Goal: Information Seeking & Learning: Learn about a topic

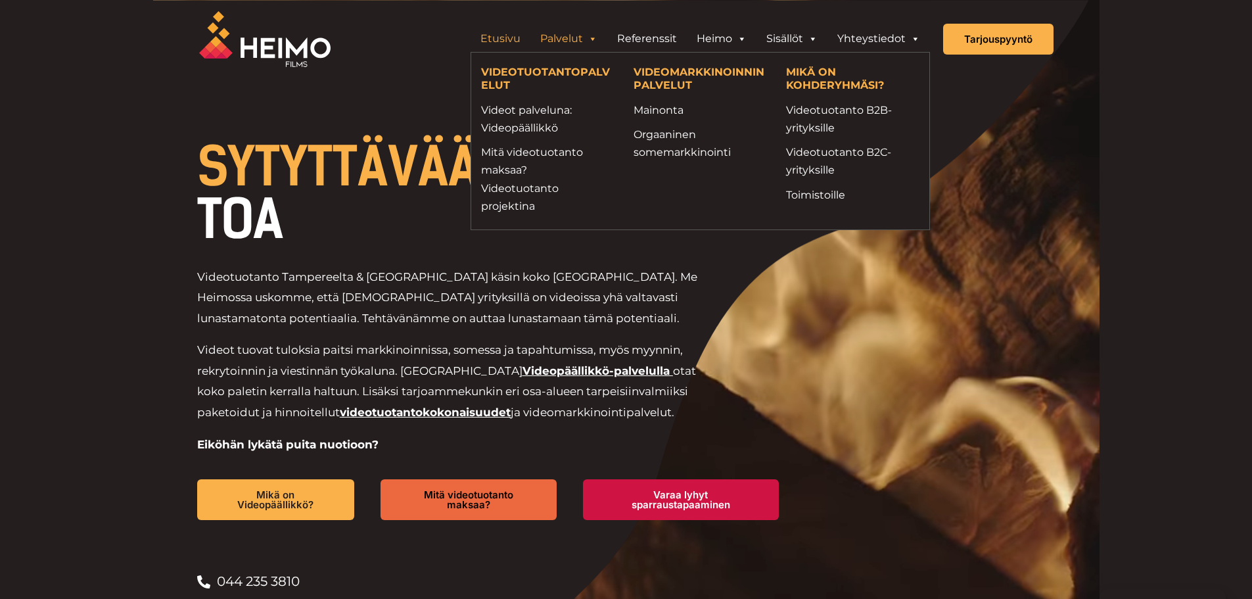
click at [583, 28] on link "Palvelut" at bounding box center [568, 39] width 77 height 26
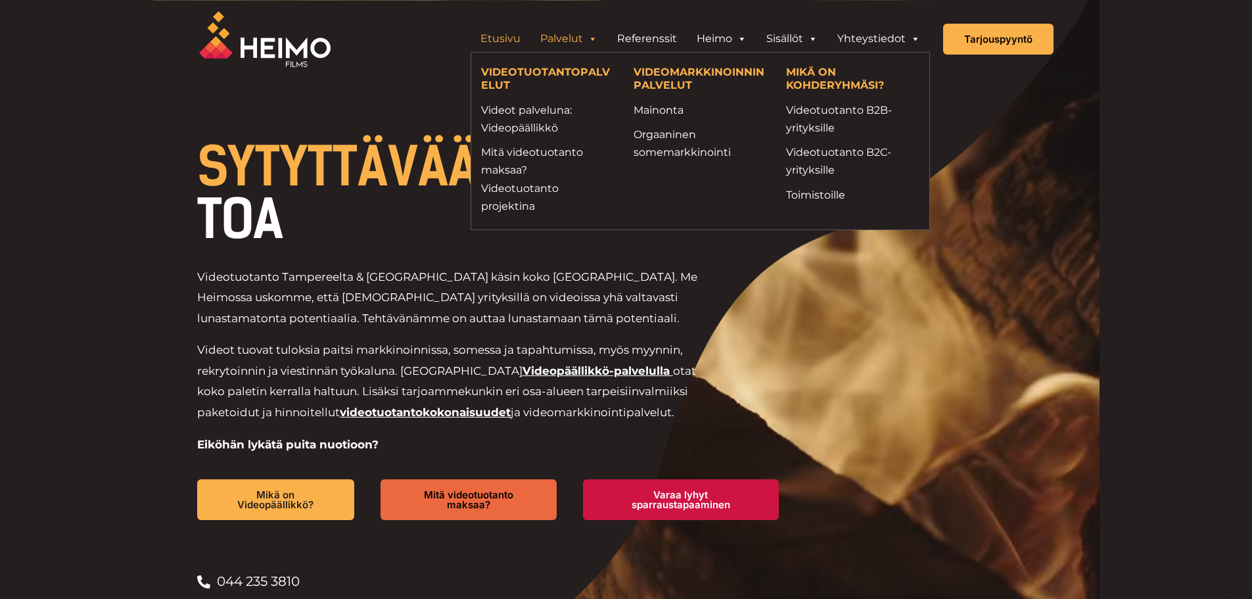
click at [683, 290] on p "Videotuotanto Tampereelta & [GEOGRAPHIC_DATA] käsin koko [GEOGRAPHIC_DATA]. Me …" at bounding box center [456, 298] width 519 height 62
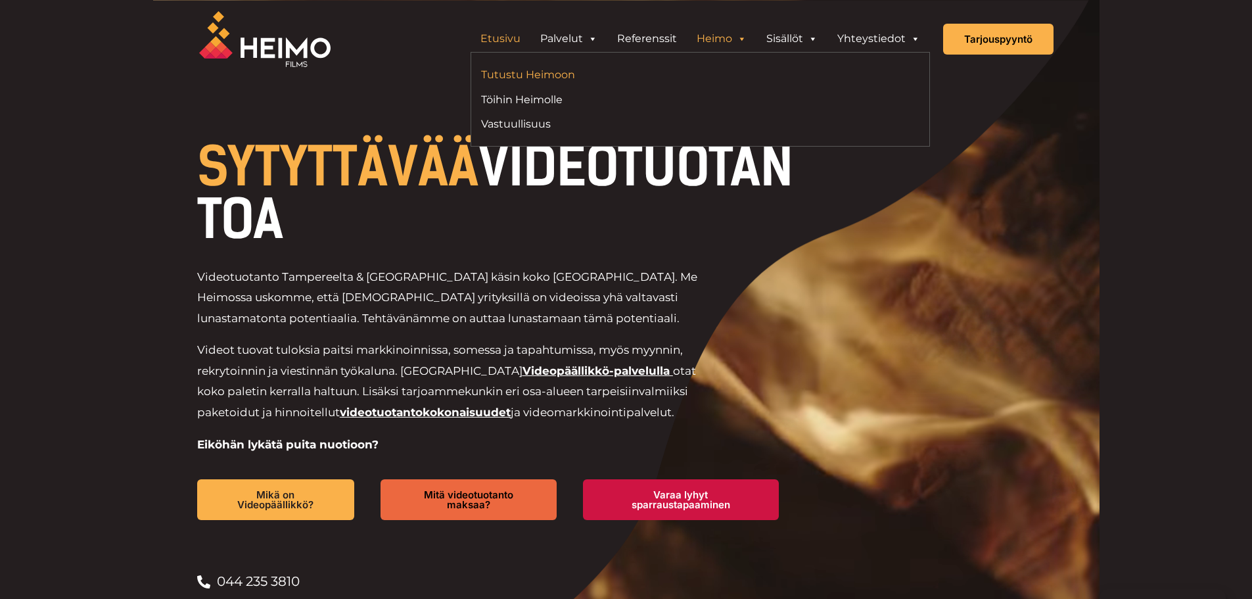
click at [511, 77] on link "Tutustu Heimoon" at bounding box center [586, 75] width 210 height 18
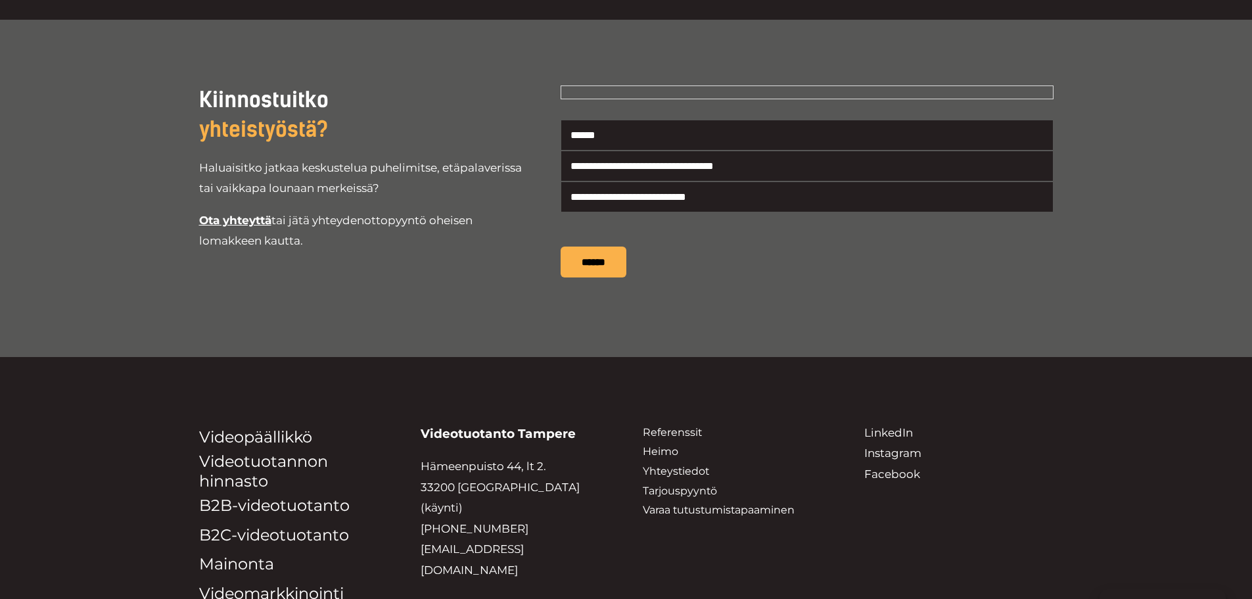
scroll to position [2568, 0]
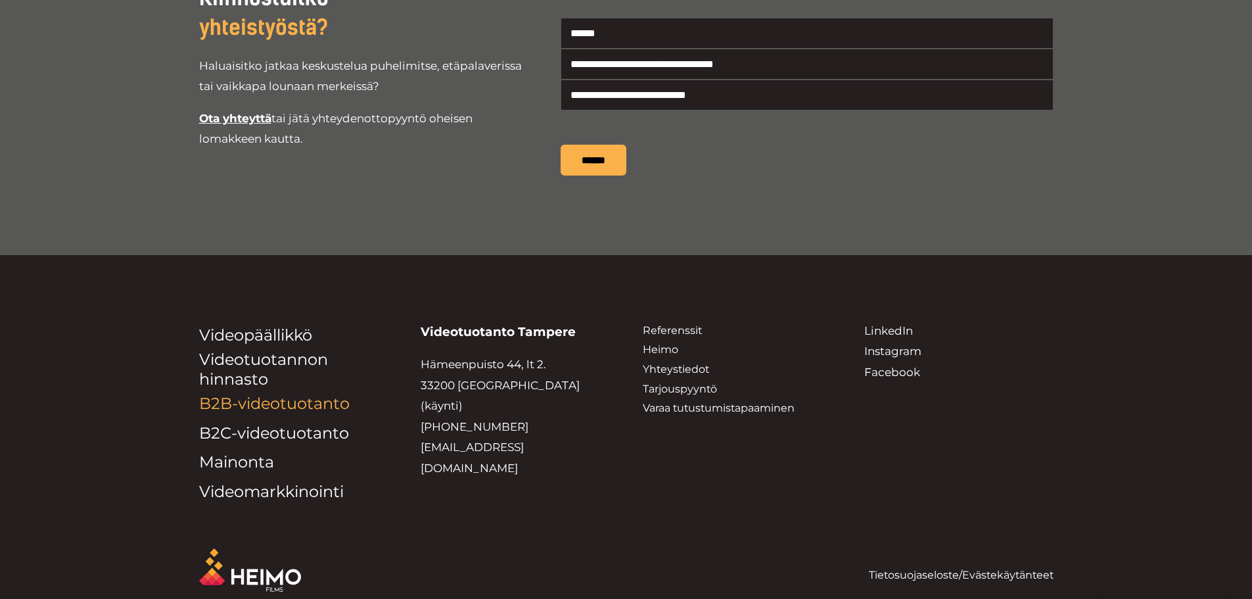
click at [252, 394] on link "B2B-videotuotanto" at bounding box center [274, 403] width 151 height 19
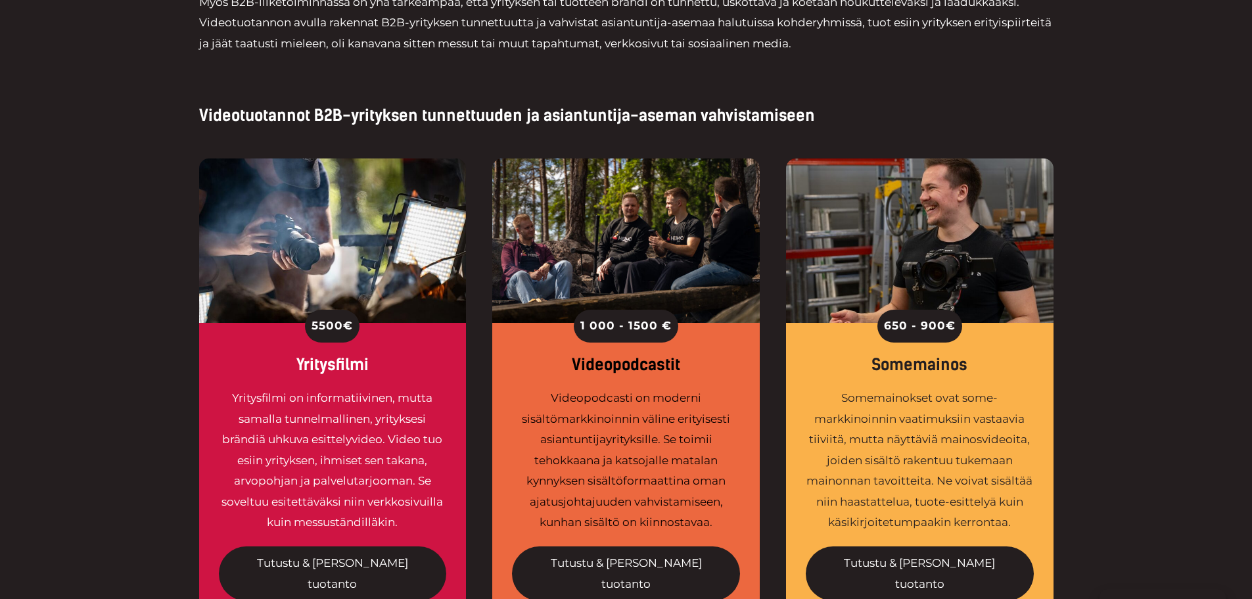
scroll to position [1577, 0]
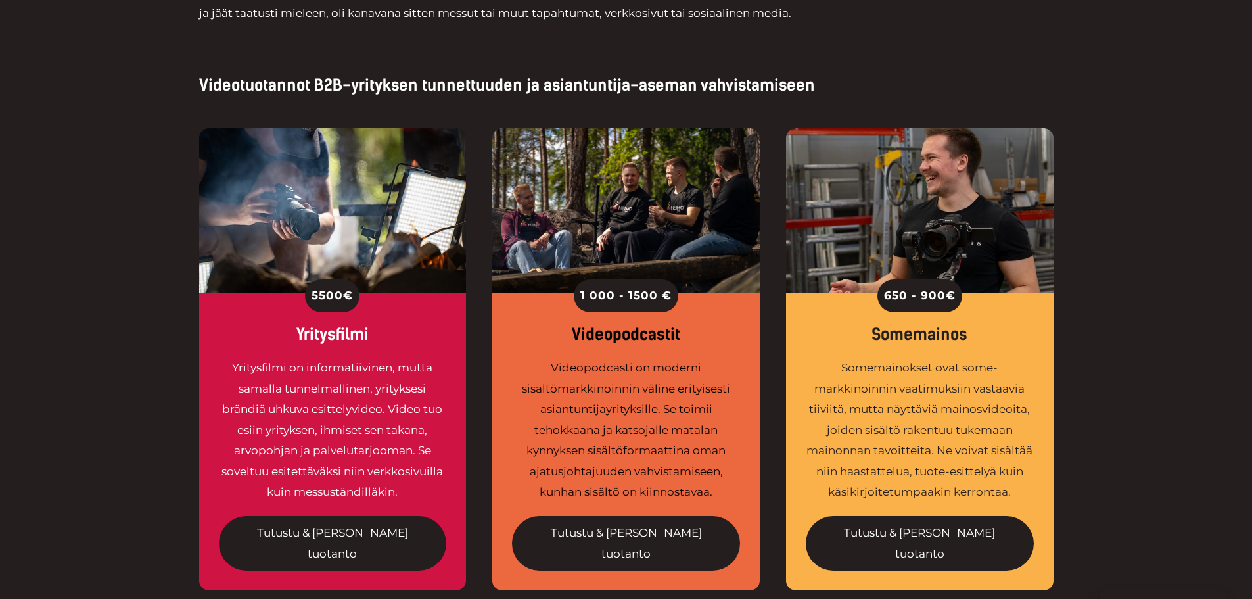
click at [578, 358] on div "Videopodcasti on moderni sisältömarkkinoinnin väline erityisesti asiantuntijayr…" at bounding box center [626, 430] width 228 height 145
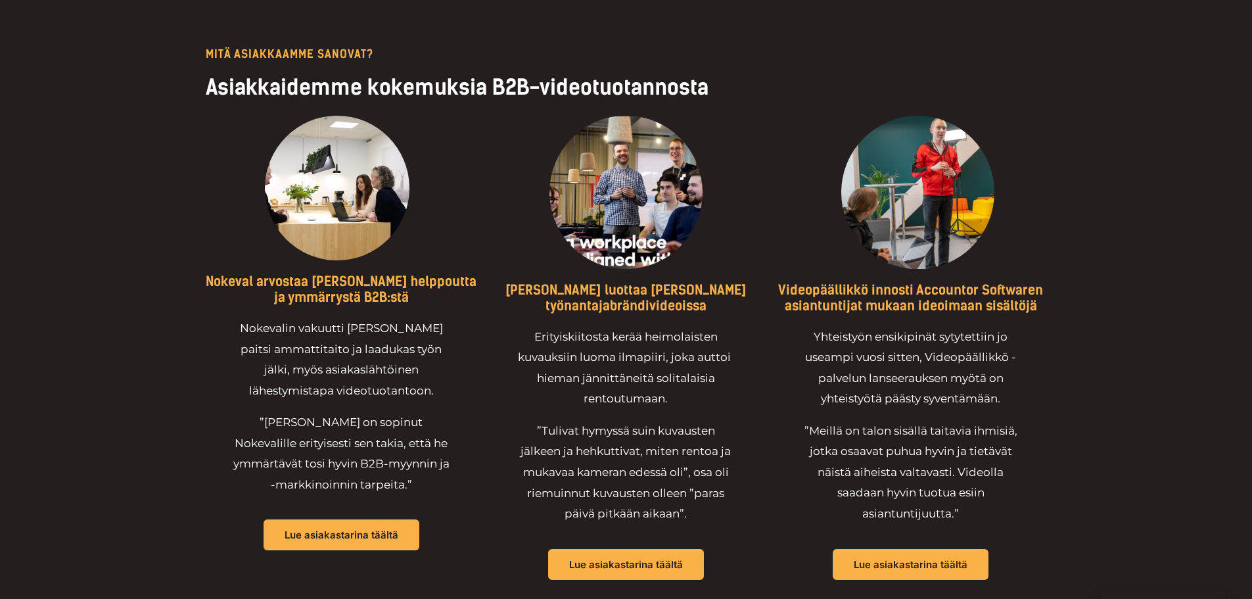
scroll to position [3878, 0]
